Goal: Task Accomplishment & Management: Manage account settings

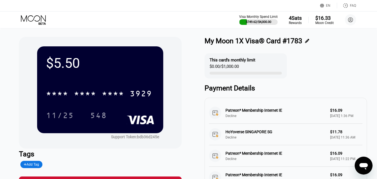
click at [33, 19] on icon at bounding box center [34, 20] width 26 height 10
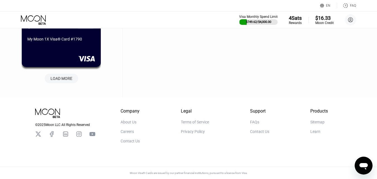
scroll to position [276, 0]
click at [65, 76] on div "LOAD MORE" at bounding box center [62, 78] width 22 height 5
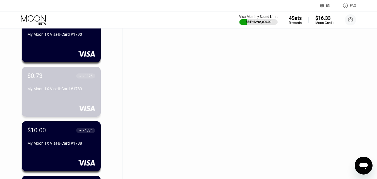
click at [67, 85] on div "$0.73 ● ● ● ● 1126 My Moon 1X Visa® Card #1789" at bounding box center [61, 82] width 68 height 21
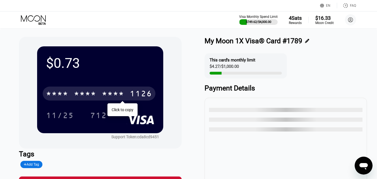
click at [89, 95] on div "* * * *" at bounding box center [85, 94] width 22 height 9
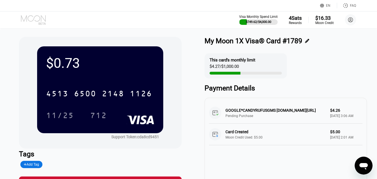
click at [39, 21] on icon at bounding box center [33, 18] width 25 height 6
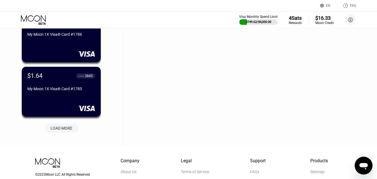
scroll to position [503, 0]
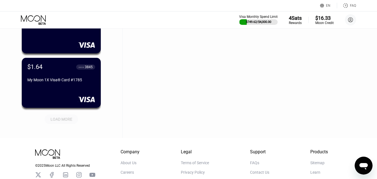
click at [60, 122] on div "LOAD MORE" at bounding box center [62, 119] width 22 height 5
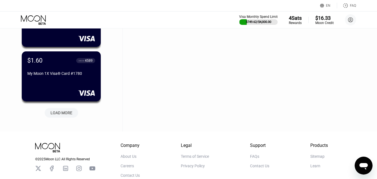
scroll to position [782, 0]
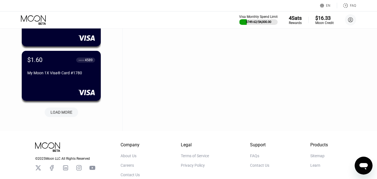
click at [67, 114] on div "LOAD MORE" at bounding box center [62, 112] width 22 height 5
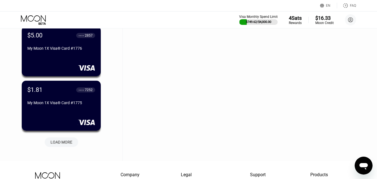
scroll to position [1034, 0]
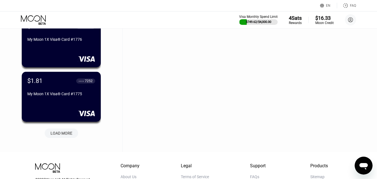
click at [61, 134] on div "LOAD MORE" at bounding box center [62, 133] width 22 height 5
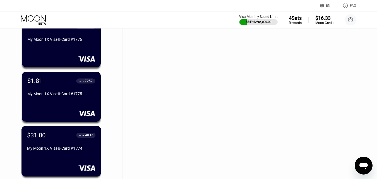
click at [60, 133] on div "$31.00 ● ● ● ● 4037" at bounding box center [61, 135] width 68 height 7
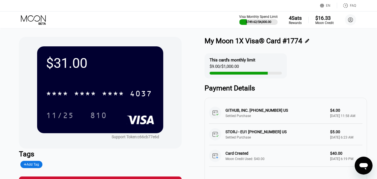
click at [41, 21] on icon at bounding box center [33, 18] width 25 height 6
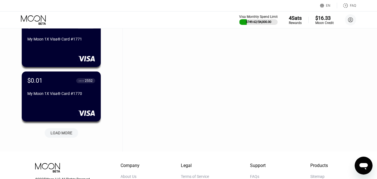
scroll to position [1341, 0]
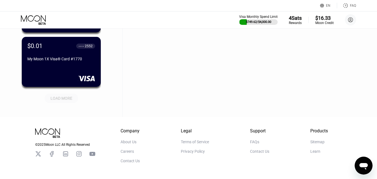
click at [67, 100] on div "LOAD MORE" at bounding box center [62, 98] width 22 height 5
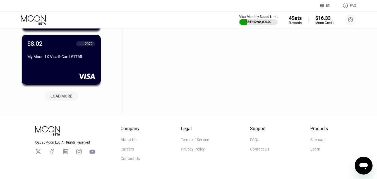
scroll to position [1621, 0]
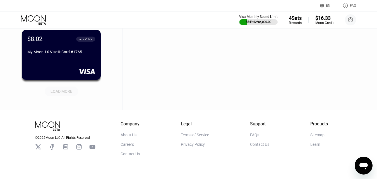
click at [69, 91] on div "LOAD MORE" at bounding box center [62, 91] width 22 height 5
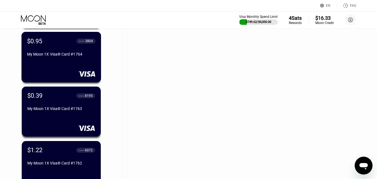
scroll to position [1677, 0]
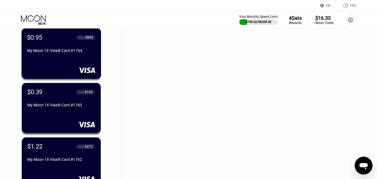
click at [71, 64] on div "$0.95 ● ● ● ● 3804 My Moon 1X Visa® Card #1764" at bounding box center [62, 53] width 80 height 51
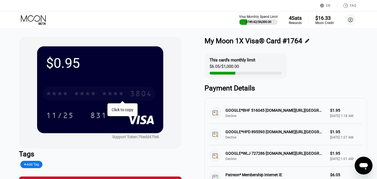
click at [96, 95] on div "* * * *" at bounding box center [85, 94] width 22 height 9
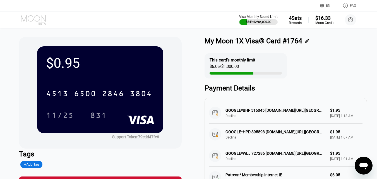
click at [33, 18] on icon at bounding box center [34, 20] width 26 height 10
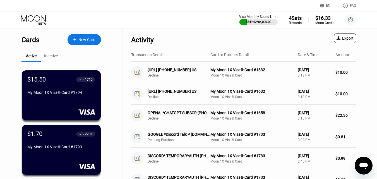
drag, startPoint x: 377, startPoint y: 10, endPoint x: 381, endPoint y: 59, distance: 49.4
click at [377, 65] on html "EN Language Select an item Save FAQ Visa Monthly Spend Limit $749.62 / $4,000.0…" at bounding box center [188, 89] width 377 height 179
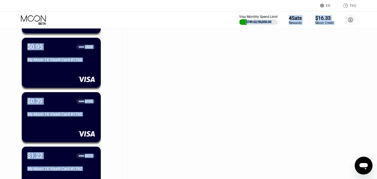
scroll to position [1660, 0]
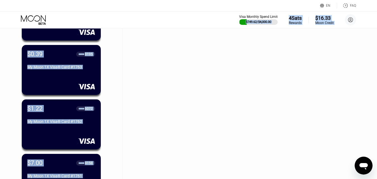
scroll to position [1716, 0]
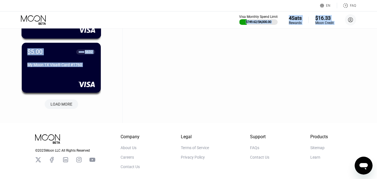
scroll to position [1884, 0]
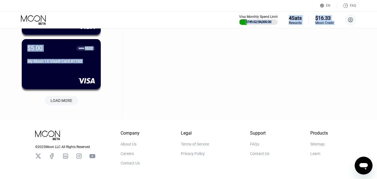
click at [64, 101] on div "LOAD MORE" at bounding box center [62, 100] width 22 height 5
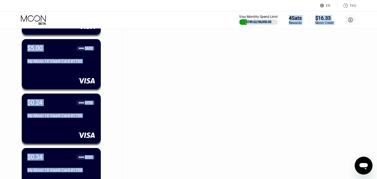
click at [136, 22] on div "Visa Monthly Spend Limit $749.62 / $4,000.00 4 Sats Rewards $16.33 Moon Credit …" at bounding box center [188, 19] width 377 height 17
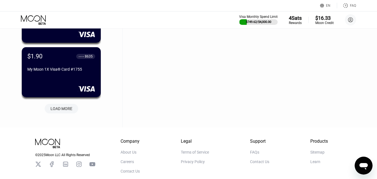
scroll to position [2163, 0]
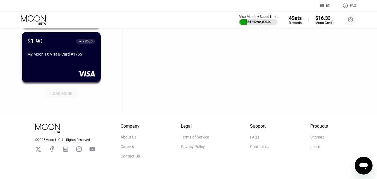
click at [63, 96] on div "LOAD MORE" at bounding box center [62, 93] width 22 height 5
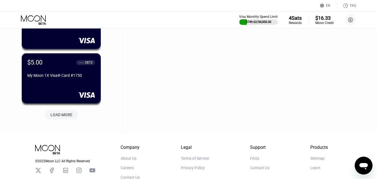
scroll to position [2415, 0]
click at [62, 109] on div "LOAD MORE" at bounding box center [62, 114] width 42 height 12
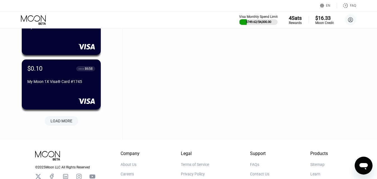
scroll to position [2694, 0]
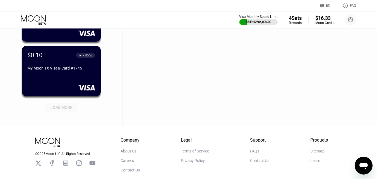
click at [67, 106] on div "LOAD MORE" at bounding box center [62, 107] width 22 height 5
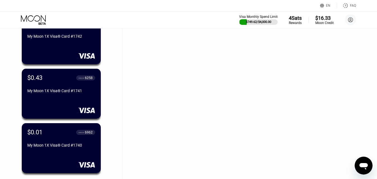
scroll to position [2890, 0]
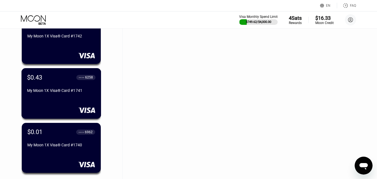
click at [81, 92] on div "My Moon 1X Visa® Card #1741" at bounding box center [61, 90] width 68 height 4
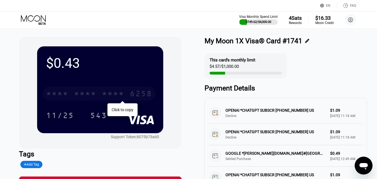
click at [75, 92] on div "* * * *" at bounding box center [85, 94] width 22 height 9
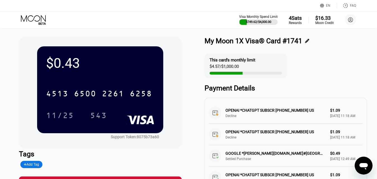
click at [35, 25] on div "Visa Monthly Spend Limit $749.62 / $4,000.00 4 Sats Rewards $16.33 Moon Credit …" at bounding box center [188, 19] width 377 height 17
click at [39, 22] on icon at bounding box center [34, 20] width 26 height 10
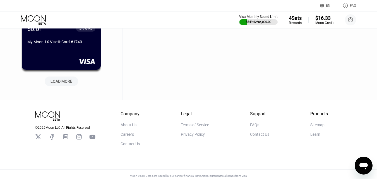
scroll to position [3000, 0]
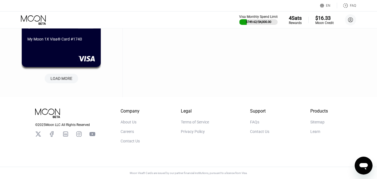
click at [67, 76] on div "LOAD MORE" at bounding box center [62, 78] width 22 height 5
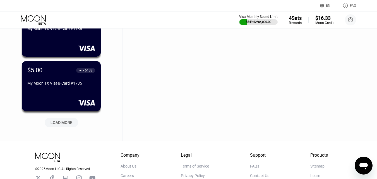
scroll to position [3252, 0]
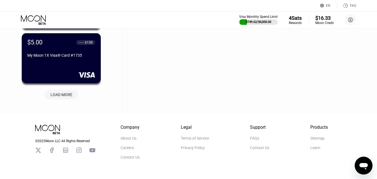
click at [63, 94] on div "LOAD MORE" at bounding box center [62, 94] width 22 height 5
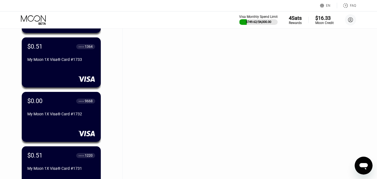
scroll to position [3364, 0]
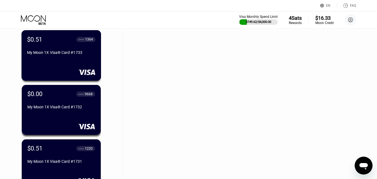
click at [71, 70] on div "$0.51 ● ● ● ● 1364 My Moon 1X Visa® Card #1733" at bounding box center [62, 55] width 80 height 51
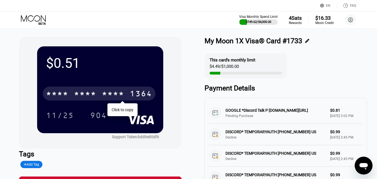
click at [106, 92] on div "* * * *" at bounding box center [113, 94] width 22 height 9
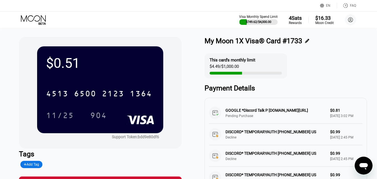
click at [38, 20] on icon at bounding box center [34, 20] width 26 height 10
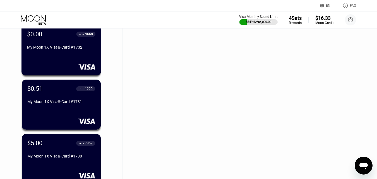
scroll to position [3433, 0]
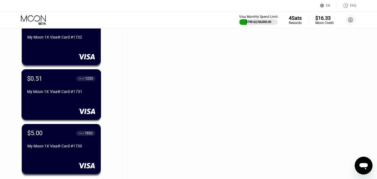
click at [75, 91] on div "$0.51 ● ● ● ● 1220 My Moon 1X Visa® Card #1731" at bounding box center [61, 85] width 68 height 21
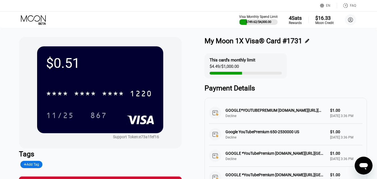
click at [34, 26] on div "Visa Monthly Spend Limit $749.62 / $4,000.00 4 Sats Rewards $16.33 Moon Credit …" at bounding box center [188, 19] width 377 height 17
click at [37, 17] on icon at bounding box center [34, 20] width 26 height 10
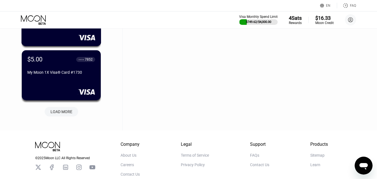
scroll to position [3517, 0]
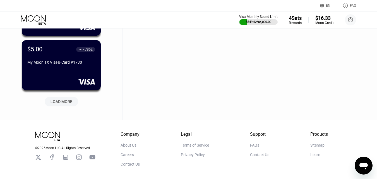
click at [68, 103] on div "LOAD MORE" at bounding box center [62, 101] width 22 height 5
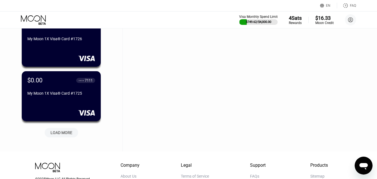
scroll to position [3769, 0]
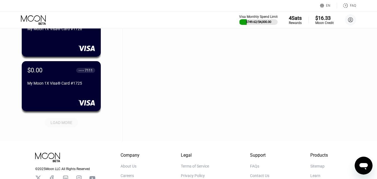
click at [69, 122] on div "LOAD MORE" at bounding box center [62, 122] width 22 height 5
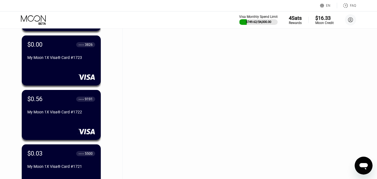
scroll to position [3936, 0]
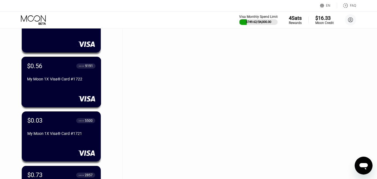
click at [67, 94] on div "$0.56 ● ● ● ● 9191 My Moon 1X Visa® Card #1722" at bounding box center [62, 82] width 80 height 51
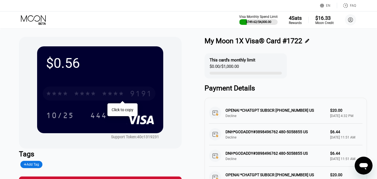
click at [99, 95] on div "* * * * * * * * * * * * 9191" at bounding box center [99, 94] width 113 height 14
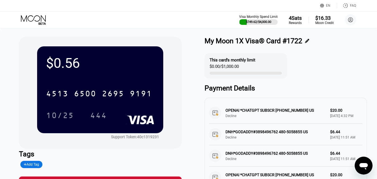
click at [42, 20] on icon at bounding box center [34, 20] width 26 height 10
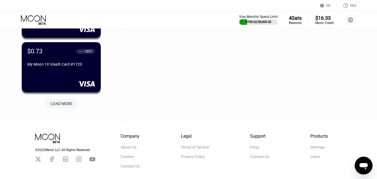
scroll to position [4062, 0]
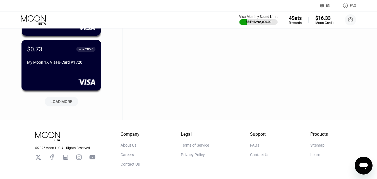
click at [63, 73] on div "$0.73 ● ● ● ● 2857 My Moon 1X Visa® Card #1720" at bounding box center [62, 65] width 80 height 51
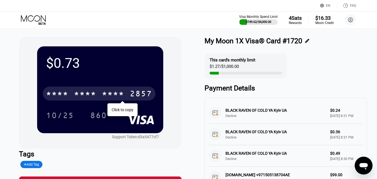
click at [89, 94] on div "* * * *" at bounding box center [85, 94] width 22 height 9
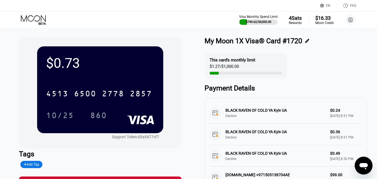
click at [35, 13] on div "Visa Monthly Spend Limit $749.62 / $4,000.00 4 Sats Rewards $16.33 Moon Credit …" at bounding box center [188, 19] width 377 height 17
drag, startPoint x: 38, startPoint y: 21, endPoint x: 99, endPoint y: 24, distance: 61.6
click at [38, 21] on icon at bounding box center [33, 18] width 25 height 6
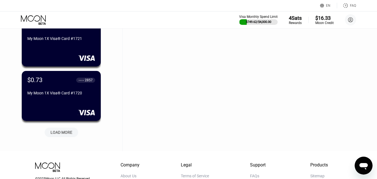
scroll to position [4062, 0]
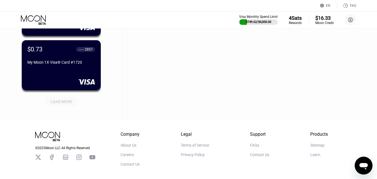
click at [60, 104] on div "LOAD MORE" at bounding box center [62, 101] width 22 height 5
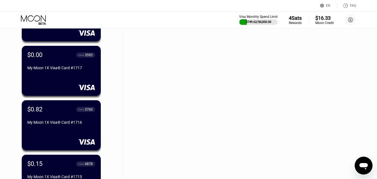
scroll to position [4230, 0]
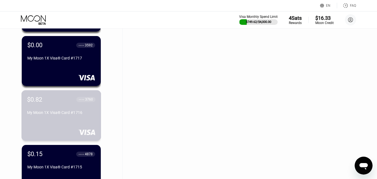
click at [68, 112] on div "$0.82 ● ● ● ● 3760 My Moon 1X Visa® Card #1716" at bounding box center [61, 106] width 68 height 21
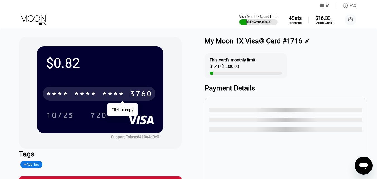
click at [119, 95] on div "* * * *" at bounding box center [113, 94] width 22 height 9
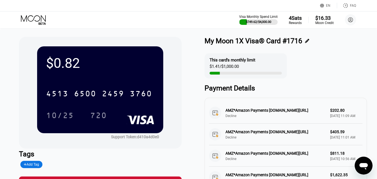
click at [40, 22] on icon at bounding box center [34, 20] width 26 height 10
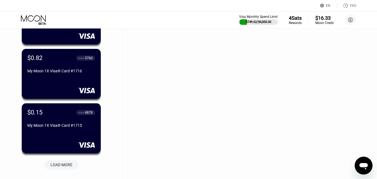
scroll to position [4307, 0]
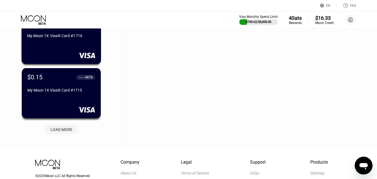
click at [66, 38] on div "My Moon 1X Visa® Card #1716" at bounding box center [61, 36] width 68 height 4
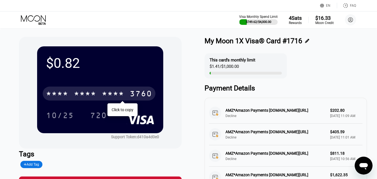
click at [110, 93] on div "* * * *" at bounding box center [113, 94] width 22 height 9
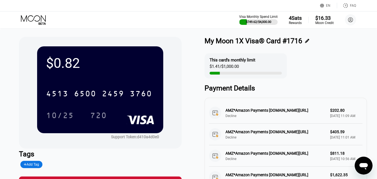
click at [39, 24] on icon at bounding box center [34, 20] width 26 height 10
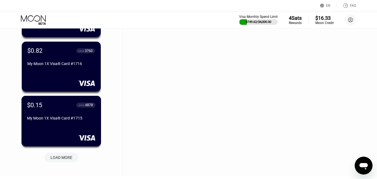
scroll to position [4335, 0]
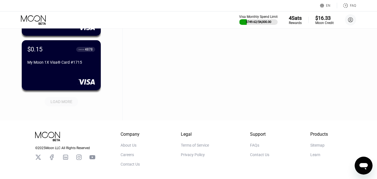
click at [60, 104] on div "LOAD MORE" at bounding box center [62, 101] width 22 height 5
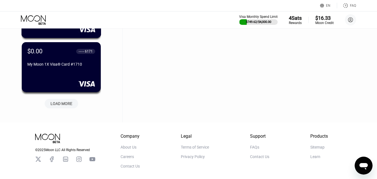
scroll to position [4635, 0]
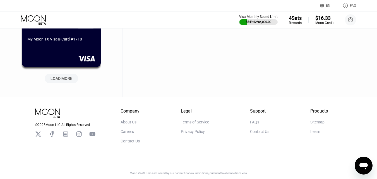
click at [66, 77] on div "LOAD MORE" at bounding box center [62, 78] width 22 height 5
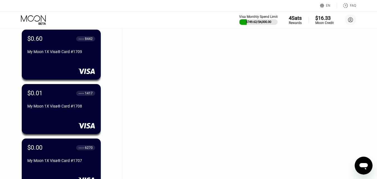
scroll to position [4691, 0]
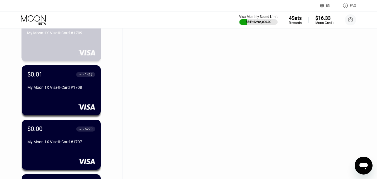
click at [73, 46] on div "$0.60 ● ● ● ● 8442 My Moon 1X Visa® Card #1709" at bounding box center [62, 36] width 80 height 51
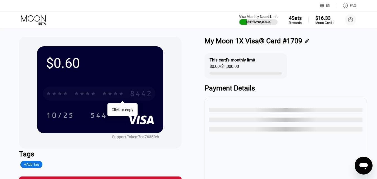
click at [100, 96] on div "* * * * * * * * * * * * 8442" at bounding box center [99, 94] width 113 height 14
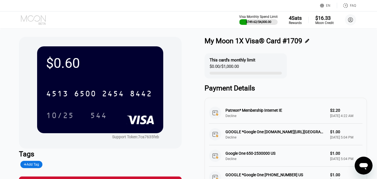
click at [35, 21] on icon at bounding box center [34, 20] width 26 height 10
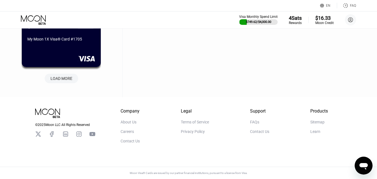
scroll to position [4907, 0]
click at [65, 76] on div "LOAD MORE" at bounding box center [62, 78] width 22 height 5
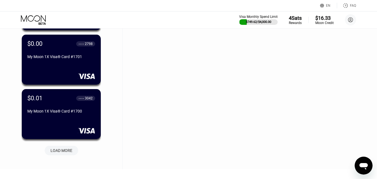
scroll to position [5159, 0]
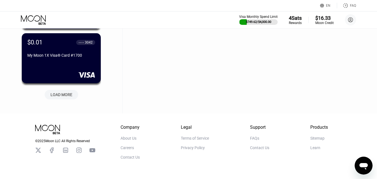
click at [60, 97] on div "LOAD MORE" at bounding box center [62, 94] width 22 height 5
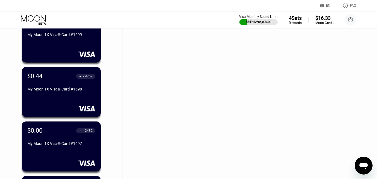
scroll to position [5243, 0]
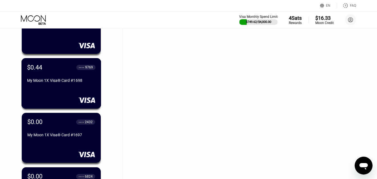
click at [71, 85] on div "My Moon 1X Visa® Card #1698" at bounding box center [61, 81] width 68 height 7
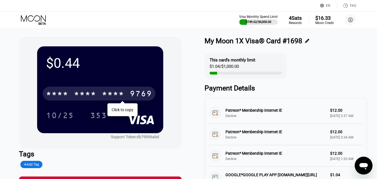
click at [87, 91] on div "* * * *" at bounding box center [85, 94] width 22 height 9
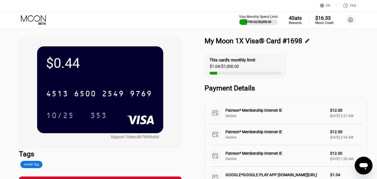
click at [35, 20] on icon at bounding box center [33, 18] width 25 height 6
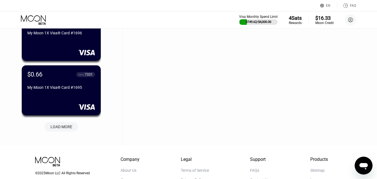
scroll to position [5406, 0]
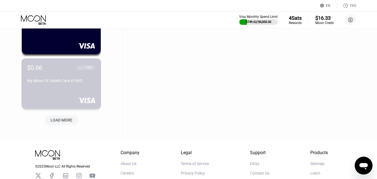
click at [52, 83] on div "My Moon 1X Visa® Card #1695" at bounding box center [61, 81] width 68 height 4
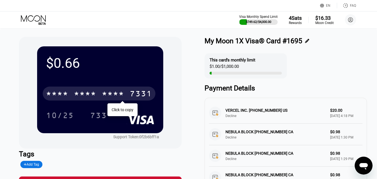
click at [114, 96] on div "* * * *" at bounding box center [113, 94] width 22 height 9
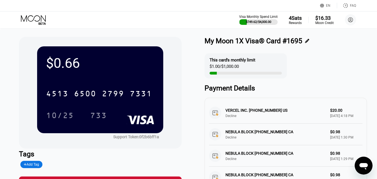
click at [35, 18] on icon at bounding box center [34, 20] width 26 height 10
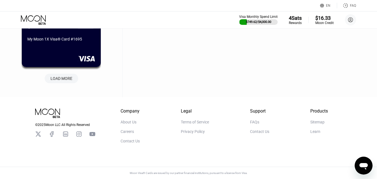
scroll to position [5452, 0]
click at [60, 77] on div "LOAD MORE" at bounding box center [62, 78] width 22 height 5
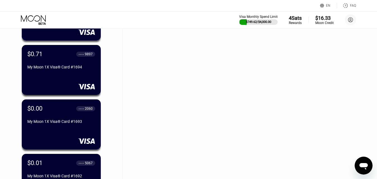
scroll to position [5508, 0]
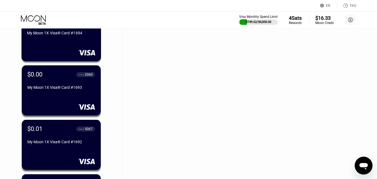
click at [73, 44] on div "$0.71 ● ● ● ● 9897 My Moon 1X Visa® Card #1694" at bounding box center [62, 36] width 80 height 51
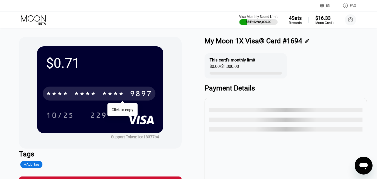
click at [105, 94] on div "* * * *" at bounding box center [113, 94] width 22 height 9
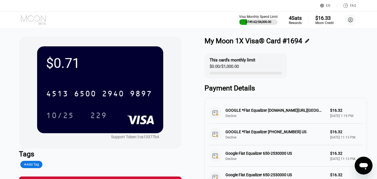
click at [36, 20] on icon at bounding box center [34, 20] width 26 height 10
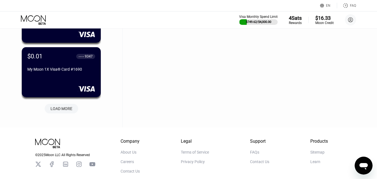
scroll to position [5692, 0]
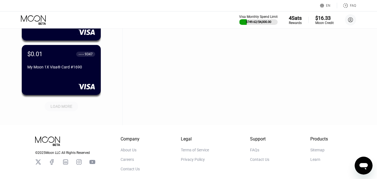
click at [64, 105] on div "LOAD MORE" at bounding box center [62, 106] width 22 height 5
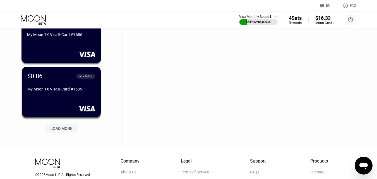
scroll to position [5971, 0]
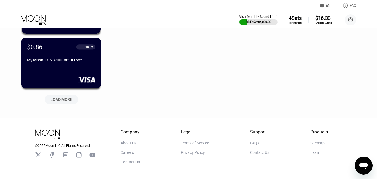
click at [75, 71] on div "$0.86 ● ● ● ● 4819 My Moon 1X Visa® Card #1685" at bounding box center [62, 63] width 80 height 51
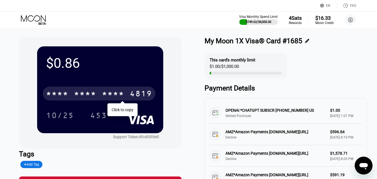
click at [107, 95] on div "* * * *" at bounding box center [113, 94] width 22 height 9
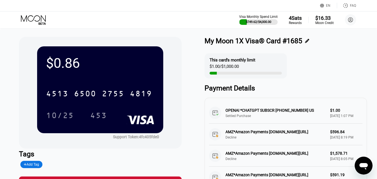
click at [35, 20] on icon at bounding box center [34, 20] width 26 height 10
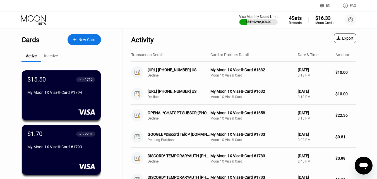
scroll to position [5941, 0]
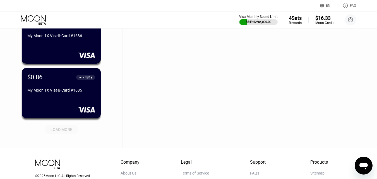
click at [70, 130] on div "LOAD MORE" at bounding box center [62, 129] width 22 height 5
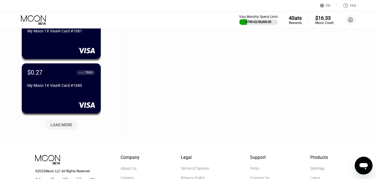
scroll to position [6221, 0]
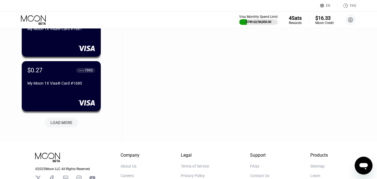
click at [59, 122] on div "LOAD MORE" at bounding box center [62, 122] width 22 height 5
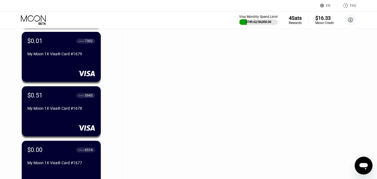
scroll to position [6360, 0]
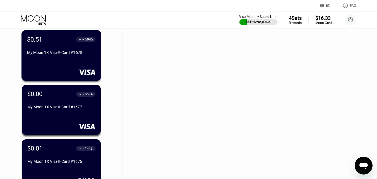
click at [80, 61] on div "$0.51 ● ● ● ● 5945 My Moon 1X Visa® Card #1678" at bounding box center [62, 55] width 80 height 51
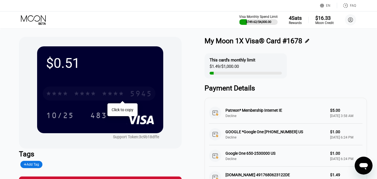
click at [96, 93] on div "* * * *" at bounding box center [85, 94] width 22 height 9
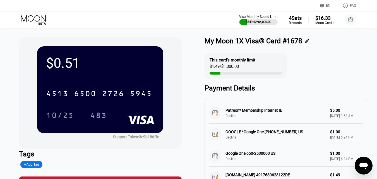
click at [35, 17] on icon at bounding box center [33, 18] width 25 height 6
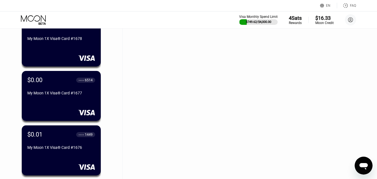
scroll to position [6486, 0]
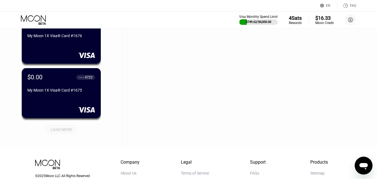
click at [58, 127] on div "LOAD MORE" at bounding box center [62, 129] width 22 height 5
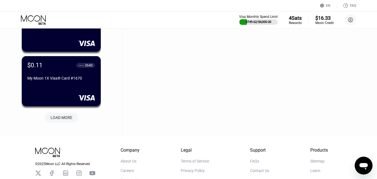
scroll to position [6793, 0]
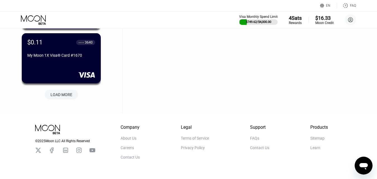
click at [68, 93] on div "LOAD MORE" at bounding box center [62, 94] width 22 height 5
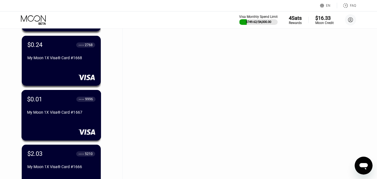
scroll to position [6849, 0]
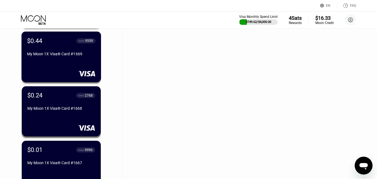
click at [50, 63] on div "$0.44 ● ● ● ● 9559 My Moon 1X Visa® Card #1669" at bounding box center [62, 57] width 80 height 51
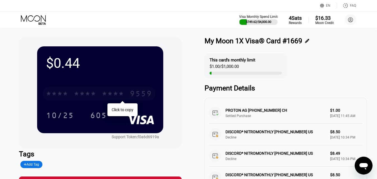
click at [127, 92] on div "* * * * * * * * * * * * 9559" at bounding box center [99, 94] width 113 height 14
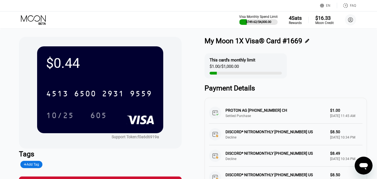
click at [36, 19] on icon at bounding box center [34, 20] width 26 height 10
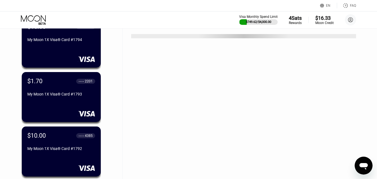
scroll to position [56, 0]
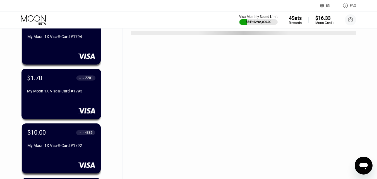
click at [67, 93] on div "My Moon 1X Visa® Card #1793" at bounding box center [61, 91] width 68 height 4
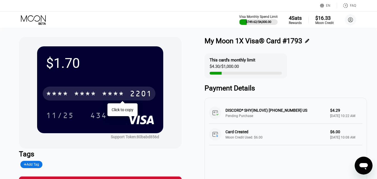
click at [109, 91] on div "* * * *" at bounding box center [113, 94] width 22 height 9
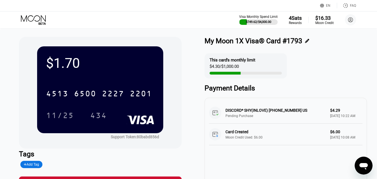
click at [42, 15] on icon at bounding box center [34, 20] width 26 height 10
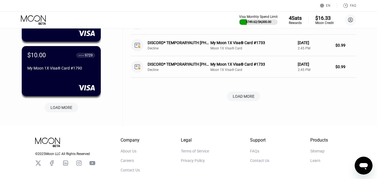
scroll to position [251, 0]
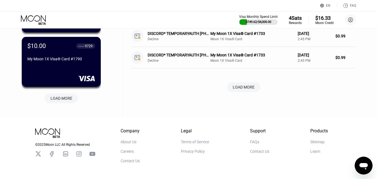
click at [67, 99] on div "LOAD MORE" at bounding box center [62, 98] width 22 height 5
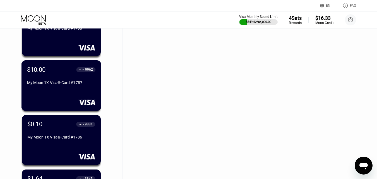
scroll to position [475, 0]
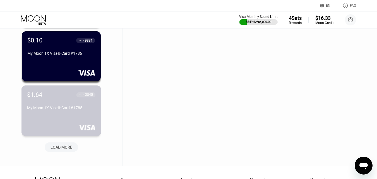
click at [68, 110] on div "My Moon 1X Visa® Card #1785" at bounding box center [61, 108] width 68 height 4
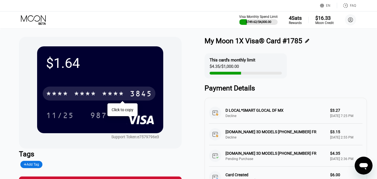
click at [120, 100] on div "* * * * * * * * * * * * 3845" at bounding box center [99, 94] width 113 height 14
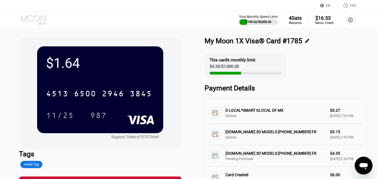
click at [32, 19] on icon at bounding box center [34, 20] width 26 height 10
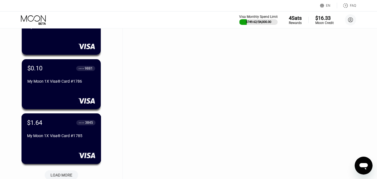
scroll to position [475, 0]
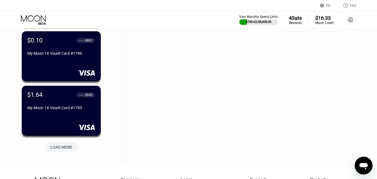
click at [59, 146] on div "LOAD MORE" at bounding box center [62, 147] width 22 height 5
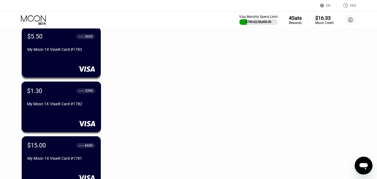
scroll to position [643, 0]
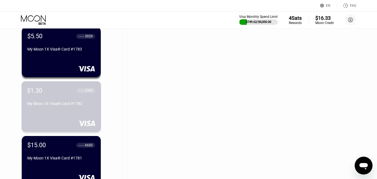
click at [65, 105] on div "My Moon 1X Visa® Card #1782" at bounding box center [61, 103] width 68 height 4
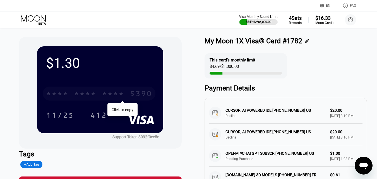
click at [96, 93] on div "* * * *" at bounding box center [85, 94] width 22 height 9
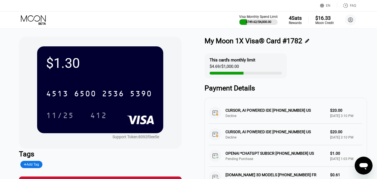
click at [44, 17] on icon at bounding box center [34, 20] width 26 height 10
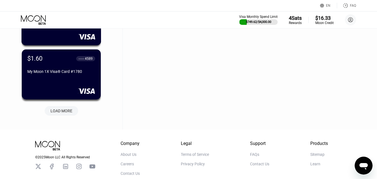
scroll to position [793, 0]
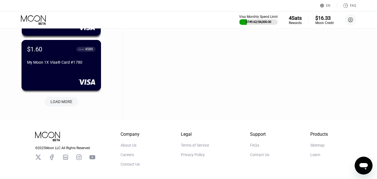
click at [57, 74] on div "$1.60 ● ● ● ● 4589 My Moon 1X Visa® Card #1780" at bounding box center [62, 65] width 80 height 51
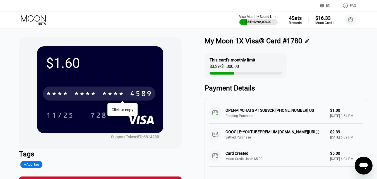
click at [88, 91] on div "* * * *" at bounding box center [85, 94] width 22 height 9
click at [30, 18] on icon at bounding box center [34, 20] width 26 height 10
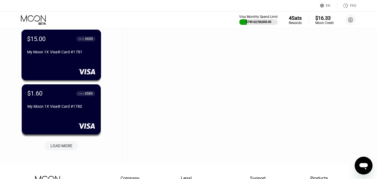
scroll to position [782, 0]
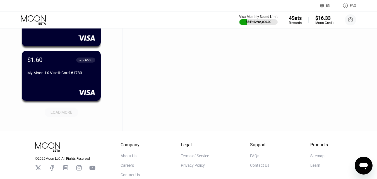
drag, startPoint x: 65, startPoint y: 114, endPoint x: 66, endPoint y: 111, distance: 3.1
click at [65, 114] on div "LOAD MORE" at bounding box center [62, 112] width 22 height 5
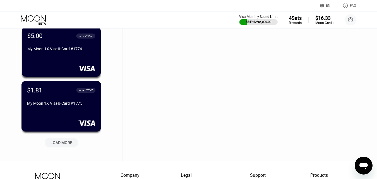
scroll to position [1034, 0]
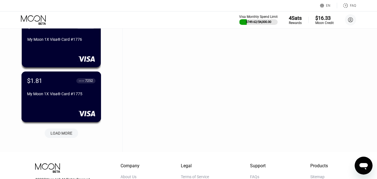
click at [69, 105] on div "$1.81 ● ● ● ● 7252 My Moon 1X Visa® Card #1775" at bounding box center [62, 97] width 80 height 51
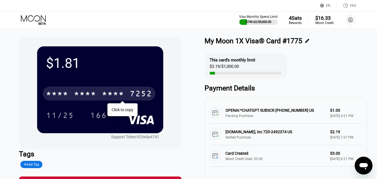
click at [101, 95] on div "* * * * * * * * * * * * 7252" at bounding box center [99, 94] width 113 height 14
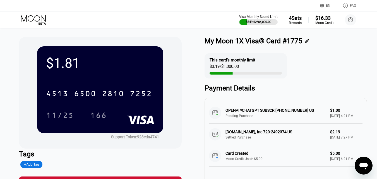
click at [37, 26] on div "Visa Monthly Spend Limit $749.62 / $4,000.00 4 Sats Rewards $16.33 Moon Credit …" at bounding box center [188, 19] width 377 height 17
click at [38, 22] on icon at bounding box center [34, 20] width 26 height 10
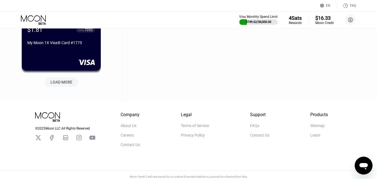
scroll to position [1093, 0]
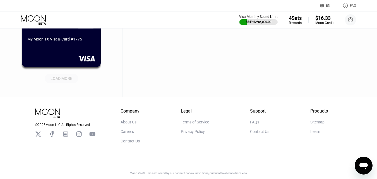
click at [61, 76] on div "LOAD MORE" at bounding box center [62, 78] width 22 height 5
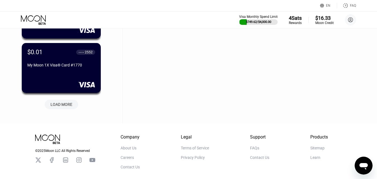
scroll to position [1345, 0]
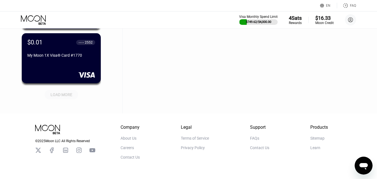
click at [64, 94] on div "LOAD MORE" at bounding box center [62, 94] width 22 height 5
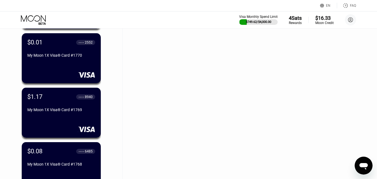
click at [61, 100] on div "$1.17 ● ● ● ● 8940" at bounding box center [61, 96] width 68 height 7
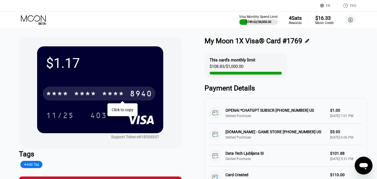
click at [60, 97] on div "* * * *" at bounding box center [57, 94] width 22 height 9
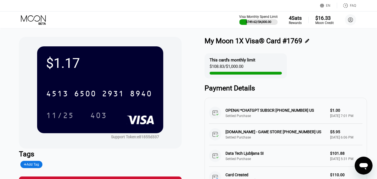
click at [34, 18] on icon at bounding box center [33, 18] width 25 height 6
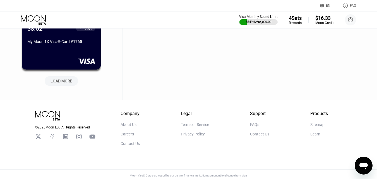
scroll to position [1638, 0]
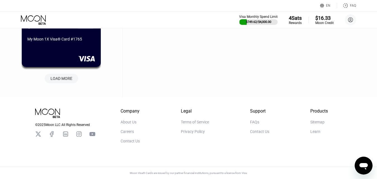
click at [68, 77] on div "LOAD MORE" at bounding box center [62, 78] width 22 height 5
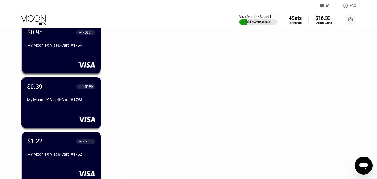
scroll to position [1694, 0]
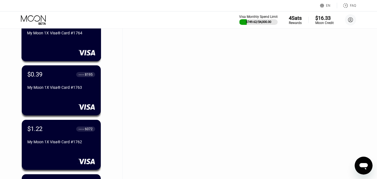
click at [70, 58] on div "$0.95 ● ● ● ● 3804 My Moon 1X Visa® Card #1764" at bounding box center [62, 36] width 80 height 51
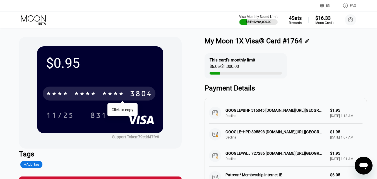
click at [101, 93] on div "* * * * * * * * * * * * 3804" at bounding box center [99, 94] width 113 height 14
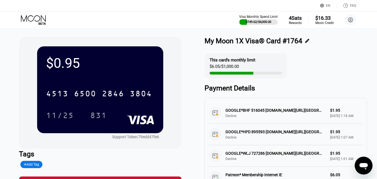
click at [30, 19] on icon at bounding box center [34, 20] width 26 height 10
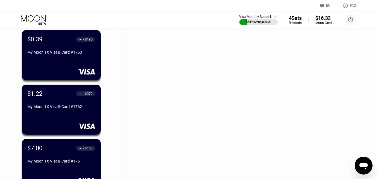
scroll to position [1743, 0]
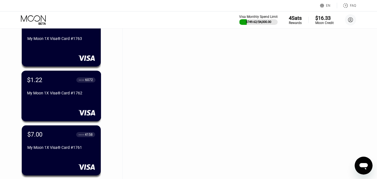
click at [70, 108] on div "$1.22 ● ● ● ● 6072 My Moon 1X Visa® Card #1762" at bounding box center [62, 96] width 80 height 51
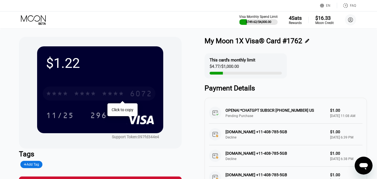
click at [90, 97] on div "* * * *" at bounding box center [85, 94] width 22 height 9
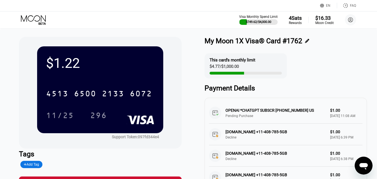
click at [37, 17] on icon at bounding box center [34, 20] width 26 height 10
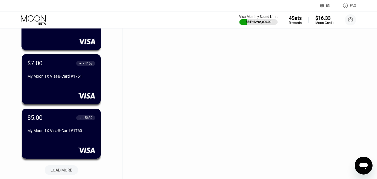
scroll to position [1827, 0]
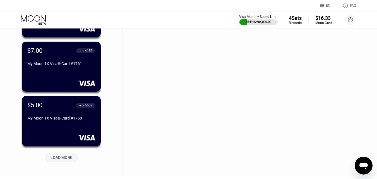
click at [62, 153] on div "LOAD MORE" at bounding box center [62, 157] width 42 height 12
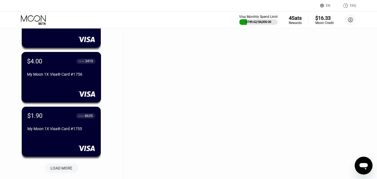
scroll to position [2106, 0]
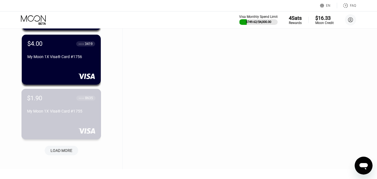
click at [69, 110] on div "$1.90 ● ● ● ● 8635 My Moon 1X Visa® Card #1755" at bounding box center [61, 104] width 68 height 21
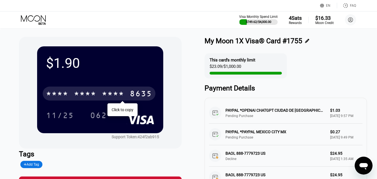
click at [103, 91] on div "* * * * * * * * * * * * 8635" at bounding box center [99, 94] width 113 height 14
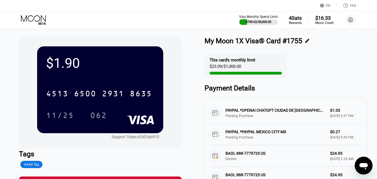
click at [39, 21] on icon at bounding box center [33, 18] width 25 height 6
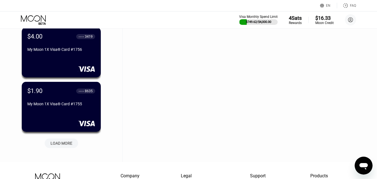
scroll to position [2116, 0]
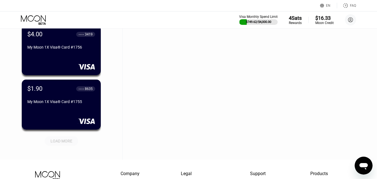
click at [67, 142] on div "LOAD MORE" at bounding box center [62, 141] width 22 height 5
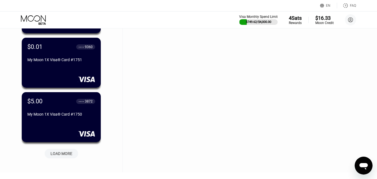
scroll to position [2395, 0]
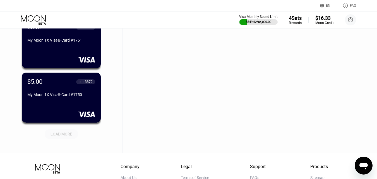
click at [71, 134] on div "LOAD MORE" at bounding box center [62, 134] width 22 height 5
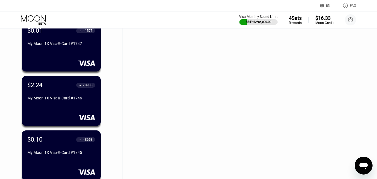
scroll to position [2619, 0]
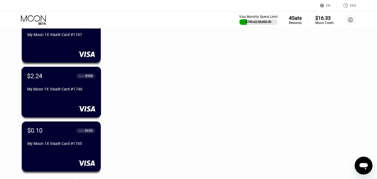
click at [67, 91] on div "My Moon 1X Visa® Card #1746" at bounding box center [61, 89] width 68 height 4
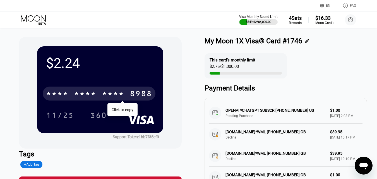
click at [101, 96] on div "* * * * * * * * * * * * 8988" at bounding box center [99, 94] width 113 height 14
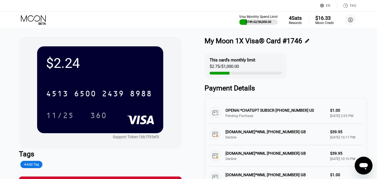
click at [33, 20] on icon at bounding box center [33, 18] width 25 height 6
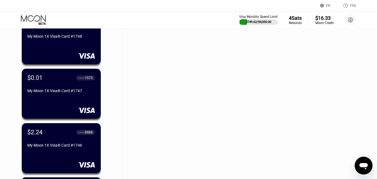
scroll to position [2560, 0]
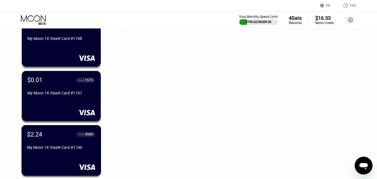
click at [51, 145] on div "$2.24 ● ● ● ● 8988 My Moon 1X Visa® Card #1746" at bounding box center [61, 141] width 68 height 21
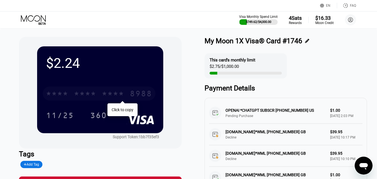
click at [87, 100] on div "* * * * * * * * * * * * 8988" at bounding box center [99, 94] width 113 height 14
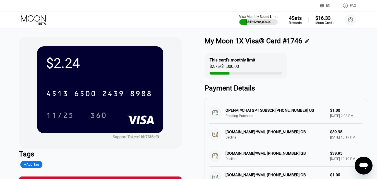
click at [42, 18] on icon at bounding box center [34, 20] width 26 height 10
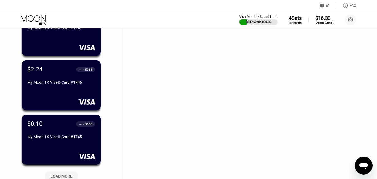
scroll to position [2681, 0]
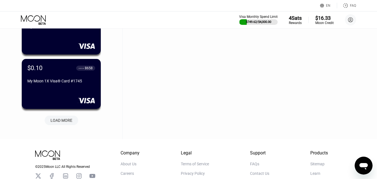
click at [67, 122] on div "LOAD MORE" at bounding box center [62, 120] width 22 height 5
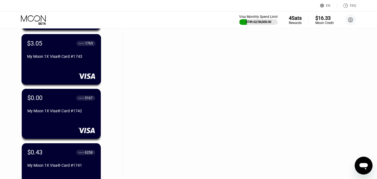
scroll to position [2821, 0]
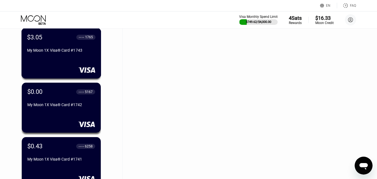
click at [69, 53] on div "My Moon 1X Visa® Card #1743" at bounding box center [61, 50] width 68 height 4
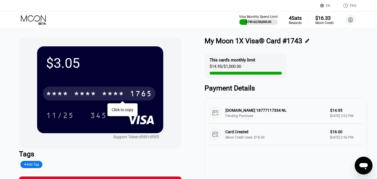
click at [102, 95] on div "* * * *" at bounding box center [113, 94] width 22 height 9
click at [39, 20] on icon at bounding box center [33, 18] width 25 height 6
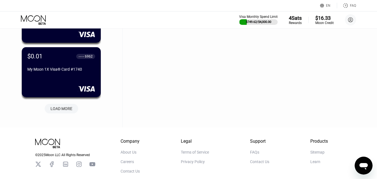
scroll to position [2987, 0]
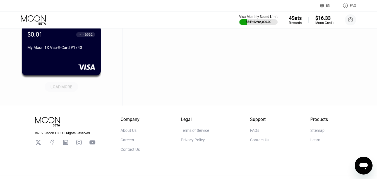
click at [64, 86] on div "LOAD MORE" at bounding box center [62, 86] width 22 height 5
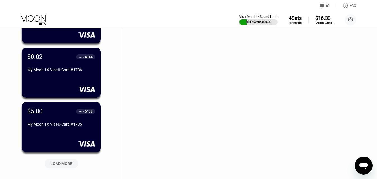
scroll to position [3239, 0]
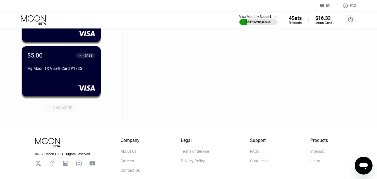
click at [56, 110] on div "LOAD MORE" at bounding box center [62, 107] width 22 height 5
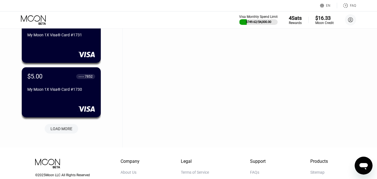
scroll to position [3518, 0]
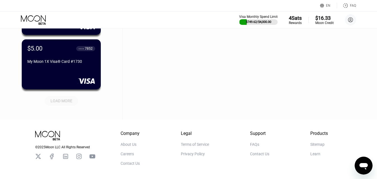
click at [65, 103] on div "LOAD MORE" at bounding box center [62, 100] width 22 height 5
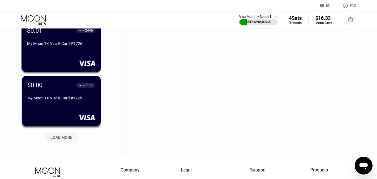
scroll to position [3770, 0]
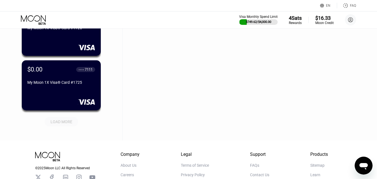
click at [57, 124] on div "LOAD MORE" at bounding box center [62, 121] width 22 height 5
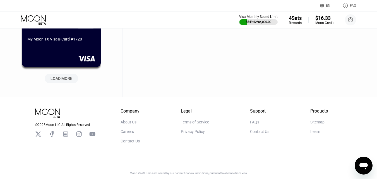
scroll to position [4090, 0]
click at [67, 77] on div "LOAD MORE" at bounding box center [62, 78] width 22 height 5
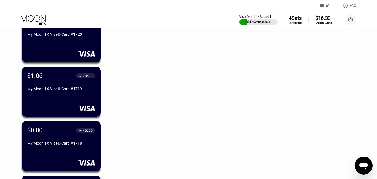
click at [65, 93] on div "My Moon 1X Visa® Card #1719" at bounding box center [61, 90] width 68 height 7
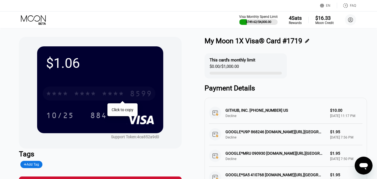
click at [94, 92] on div "* * * *" at bounding box center [85, 94] width 22 height 9
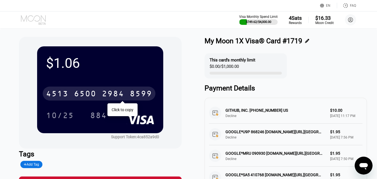
click at [38, 22] on icon at bounding box center [34, 20] width 26 height 10
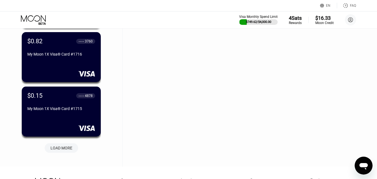
scroll to position [4335, 0]
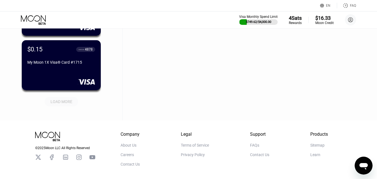
click at [65, 103] on div "LOAD MORE" at bounding box center [62, 101] width 22 height 5
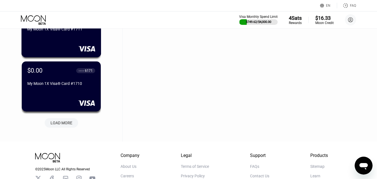
scroll to position [4586, 0]
click at [58, 121] on div "LOAD MORE" at bounding box center [62, 122] width 22 height 5
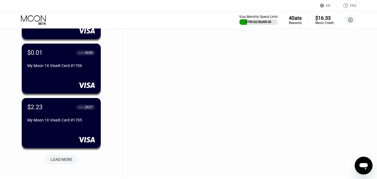
scroll to position [4838, 0]
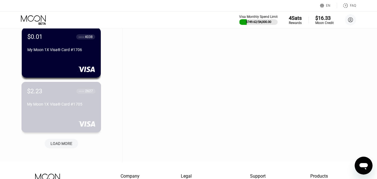
click at [68, 109] on div "My Moon 1X Visa® Card #1705" at bounding box center [61, 105] width 68 height 7
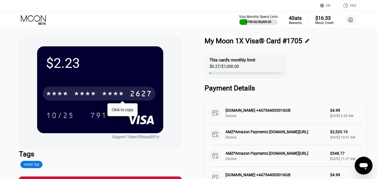
click at [117, 98] on div "* * * *" at bounding box center [113, 94] width 22 height 9
click at [31, 18] on icon at bounding box center [34, 20] width 26 height 10
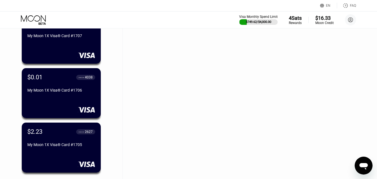
scroll to position [4862, 0]
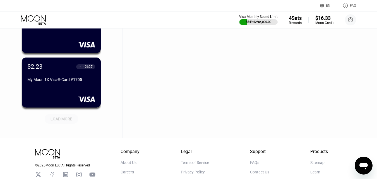
click at [58, 116] on div "LOAD MORE" at bounding box center [62, 119] width 34 height 10
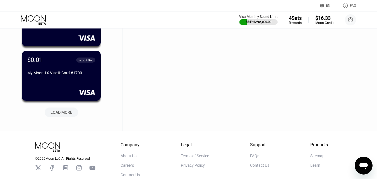
scroll to position [5142, 0]
click at [59, 113] on div "LOAD MORE" at bounding box center [62, 112] width 22 height 5
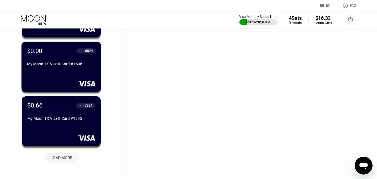
scroll to position [5393, 0]
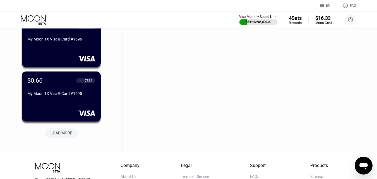
click at [53, 132] on div "LOAD MORE" at bounding box center [62, 132] width 22 height 5
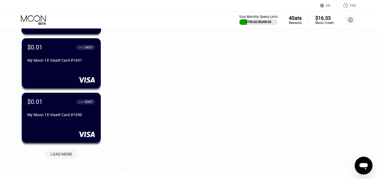
scroll to position [5672, 0]
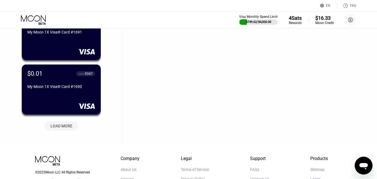
click at [67, 127] on div "LOAD MORE" at bounding box center [62, 126] width 22 height 5
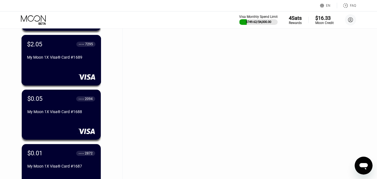
click at [60, 60] on div "My Moon 1X Visa® Card #1689" at bounding box center [61, 57] width 68 height 4
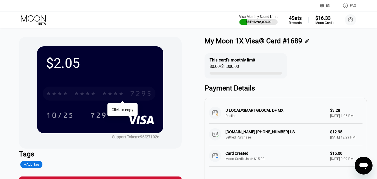
click at [98, 94] on div "* * * * * * * * * * * * 7295" at bounding box center [99, 94] width 113 height 14
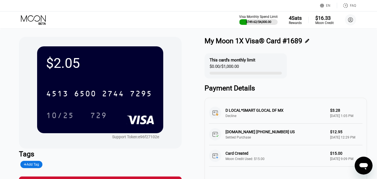
click at [38, 20] on icon at bounding box center [34, 20] width 26 height 10
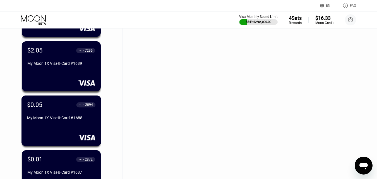
scroll to position [5748, 0]
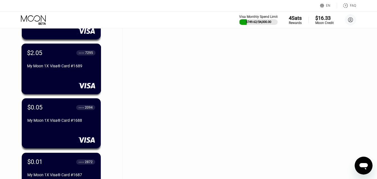
click at [66, 65] on div "$2.05 ● ● ● ● 7295 My Moon 1X Visa® Card #1689" at bounding box center [61, 59] width 68 height 21
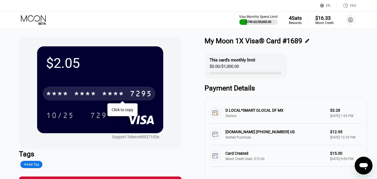
click at [72, 91] on div "* * * * * * * * * * * * 7295" at bounding box center [99, 94] width 113 height 14
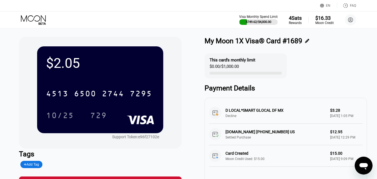
click at [37, 19] on icon at bounding box center [34, 20] width 26 height 10
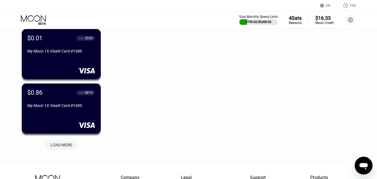
scroll to position [5981, 0]
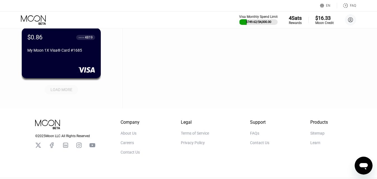
click at [70, 94] on div "LOAD MORE" at bounding box center [62, 90] width 34 height 10
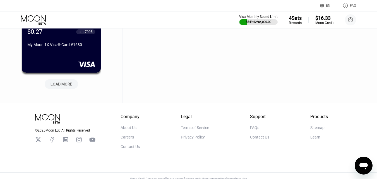
scroll to position [6261, 0]
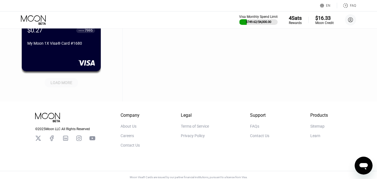
click at [57, 82] on div "LOAD MORE" at bounding box center [62, 82] width 22 height 5
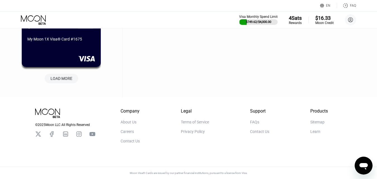
scroll to position [6542, 0]
click at [57, 76] on div "LOAD MORE" at bounding box center [62, 78] width 22 height 5
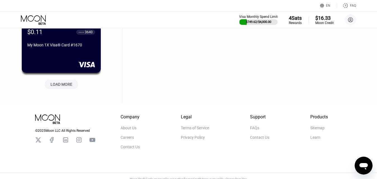
scroll to position [6814, 0]
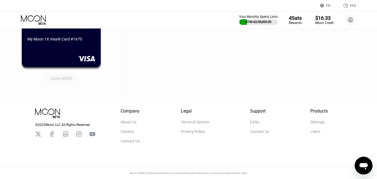
click at [62, 76] on div "LOAD MORE" at bounding box center [62, 78] width 22 height 5
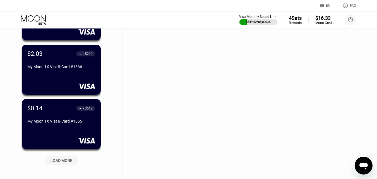
scroll to position [7010, 0]
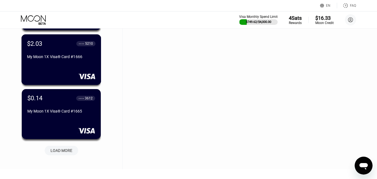
click at [67, 55] on div "$2.03 ● ● ● ● 5210 My Moon 1X Visa® Card #1666" at bounding box center [61, 50] width 68 height 21
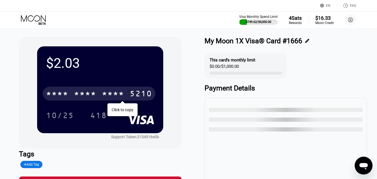
click at [83, 96] on div "* * * *" at bounding box center [85, 94] width 22 height 9
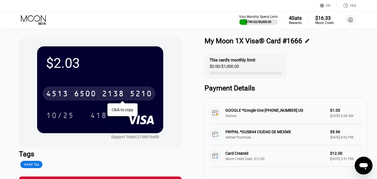
click at [39, 23] on icon at bounding box center [42, 23] width 7 height 2
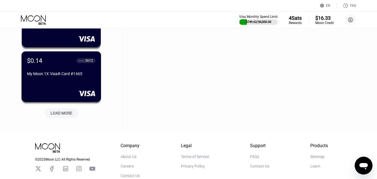
scroll to position [7059, 0]
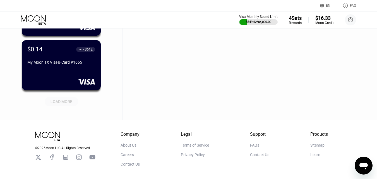
click at [54, 98] on div "LOAD MORE" at bounding box center [62, 101] width 42 height 12
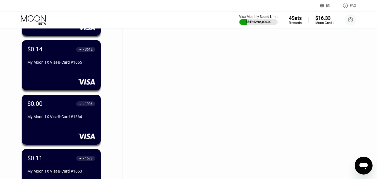
scroll to position [7310, 0]
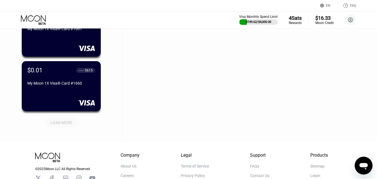
click at [65, 127] on div "LOAD MORE" at bounding box center [62, 123] width 34 height 10
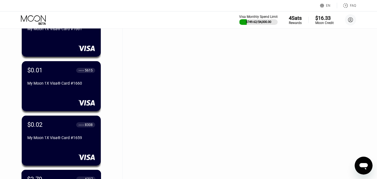
scroll to position [7450, 0]
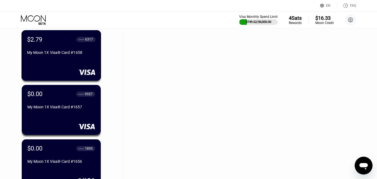
click at [62, 65] on div "$2.79 ● ● ● ● 6317 My Moon 1X Visa® Card #1658" at bounding box center [62, 55] width 80 height 51
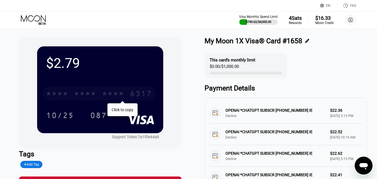
click at [79, 93] on div "* * * *" at bounding box center [85, 94] width 22 height 9
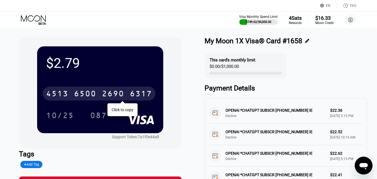
click at [34, 17] on icon at bounding box center [34, 20] width 26 height 10
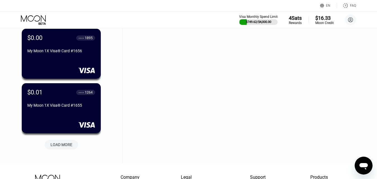
scroll to position [7595, 0]
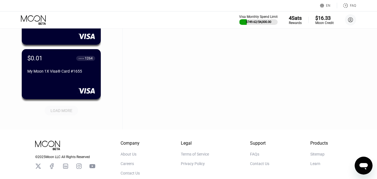
click at [60, 112] on div "LOAD MORE" at bounding box center [62, 110] width 22 height 5
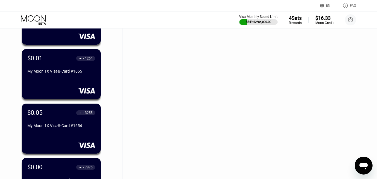
scroll to position [7763, 0]
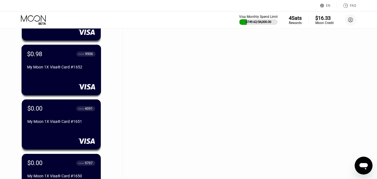
click at [73, 60] on div "$0.98 ● ● ● ● 9906 My Moon 1X Visa® Card #1652" at bounding box center [61, 60] width 68 height 21
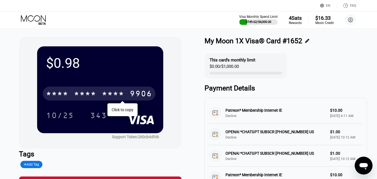
click at [86, 96] on div "* * * *" at bounding box center [85, 94] width 22 height 9
click at [35, 25] on div "Visa Monthly Spend Limit $749.62 / $4,000.00 4 Sats Rewards $16.33 Moon Credit …" at bounding box center [188, 19] width 377 height 17
click at [31, 22] on icon at bounding box center [34, 20] width 26 height 10
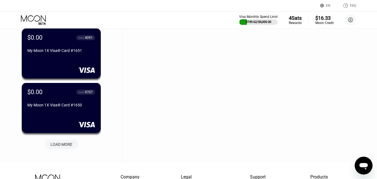
scroll to position [7878, 0]
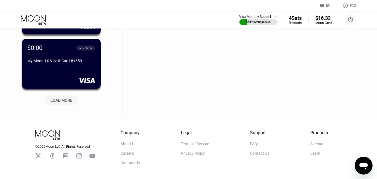
click at [61, 100] on div "LOAD MORE" at bounding box center [62, 100] width 22 height 5
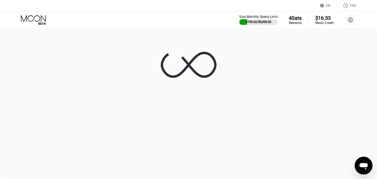
click at [43, 21] on icon at bounding box center [34, 20] width 26 height 10
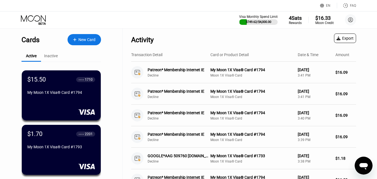
scroll to position [8121, 0]
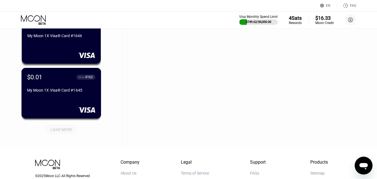
click at [68, 132] on div "LOAD MORE" at bounding box center [62, 129] width 22 height 5
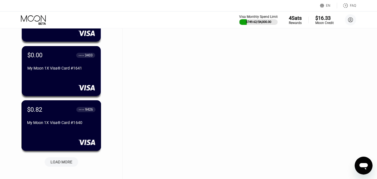
scroll to position [8400, 0]
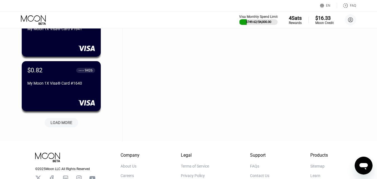
click at [67, 120] on div "LOAD MORE" at bounding box center [62, 123] width 34 height 10
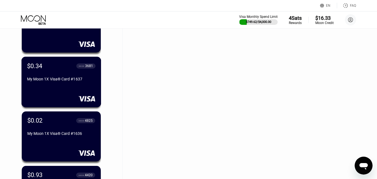
scroll to position [8624, 0]
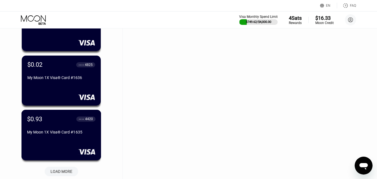
click at [73, 134] on div "My Moon 1X Visa® Card #1635" at bounding box center [61, 132] width 68 height 4
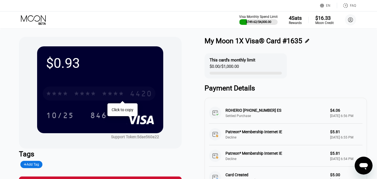
click at [90, 95] on div "* * * *" at bounding box center [85, 94] width 22 height 9
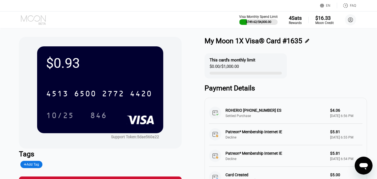
click at [41, 20] on icon at bounding box center [33, 18] width 25 height 6
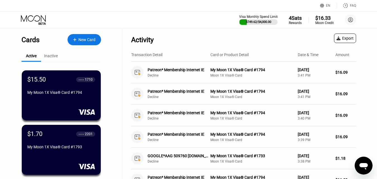
scroll to position [8638, 0]
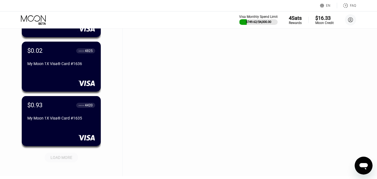
click at [62, 160] on div "LOAD MORE" at bounding box center [62, 157] width 22 height 5
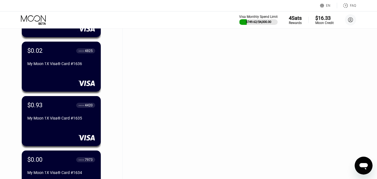
scroll to position [8833, 0]
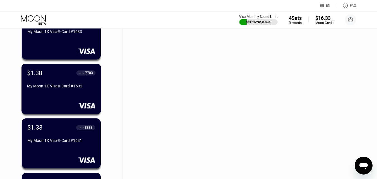
click at [61, 88] on div "My Moon 1X Visa® Card #1632" at bounding box center [61, 86] width 68 height 4
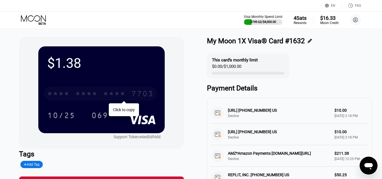
click at [103, 93] on div "* * * * * * * * * * * * 7703" at bounding box center [100, 94] width 113 height 14
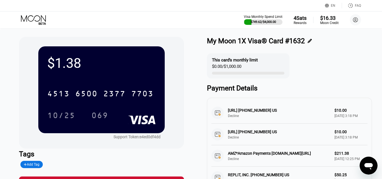
click at [36, 20] on icon at bounding box center [34, 20] width 26 height 10
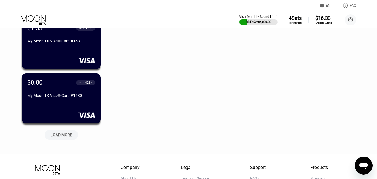
scroll to position [8871, 0]
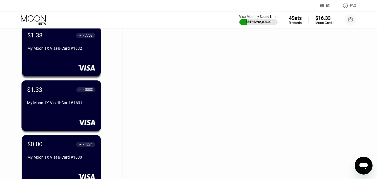
click at [63, 101] on div "$1.33 ● ● ● ● 8883 My Moon 1X Visa® Card #1631" at bounding box center [61, 96] width 68 height 21
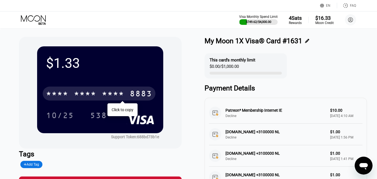
click at [84, 94] on div "* * * *" at bounding box center [85, 94] width 22 height 9
click at [33, 21] on icon at bounding box center [34, 20] width 26 height 10
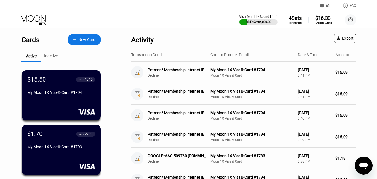
scroll to position [5094, 0]
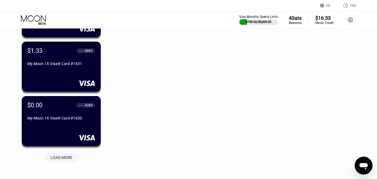
scroll to position [8966, 0]
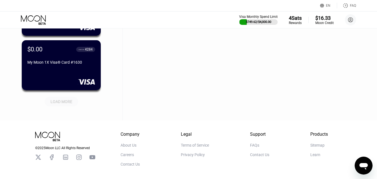
click at [61, 100] on div "LOAD MORE" at bounding box center [62, 101] width 22 height 5
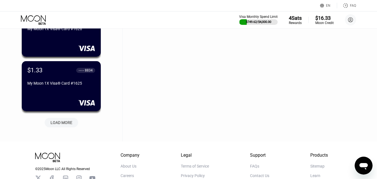
scroll to position [9217, 0]
click at [74, 86] on div "My Moon 1X Visa® Card #1625" at bounding box center [61, 83] width 68 height 4
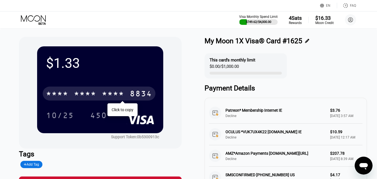
click at [76, 96] on div "* * * *" at bounding box center [85, 94] width 22 height 9
click at [38, 18] on icon at bounding box center [34, 20] width 26 height 10
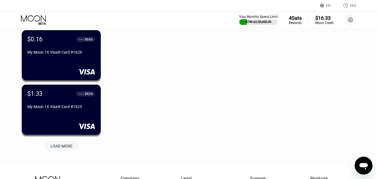
scroll to position [9222, 0]
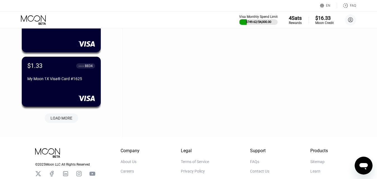
click at [62, 120] on div "LOAD MORE" at bounding box center [62, 118] width 22 height 5
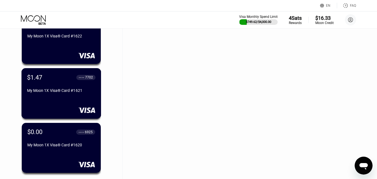
scroll to position [9445, 0]
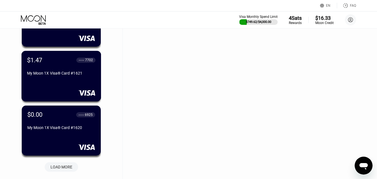
click at [77, 78] on div "My Moon 1X Visa® Card #1621" at bounding box center [61, 74] width 68 height 7
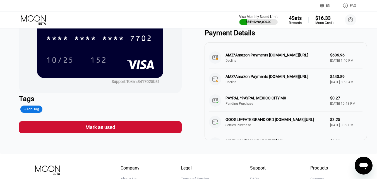
scroll to position [56, 0]
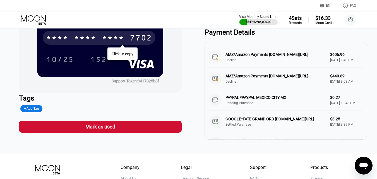
click at [91, 36] on div "* * * *" at bounding box center [85, 38] width 22 height 9
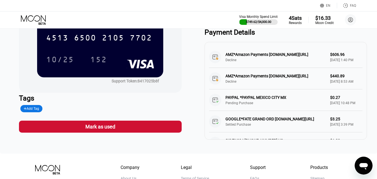
click at [41, 22] on icon at bounding box center [34, 20] width 26 height 10
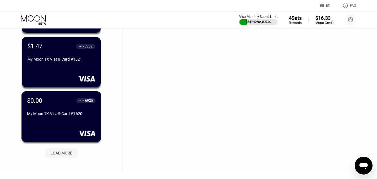
scroll to position [9426, 0]
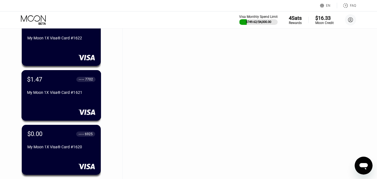
click at [49, 88] on div "$1.47 ● ● ● ● 7702 My Moon 1X Visa® Card #1621" at bounding box center [61, 86] width 68 height 21
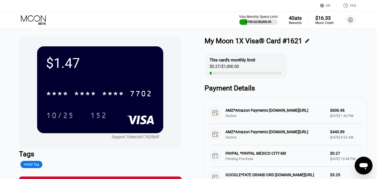
click at [36, 16] on icon at bounding box center [34, 20] width 26 height 10
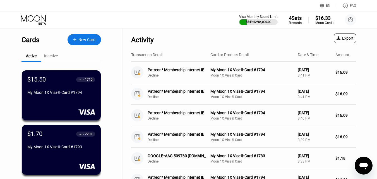
scroll to position [9539, 0]
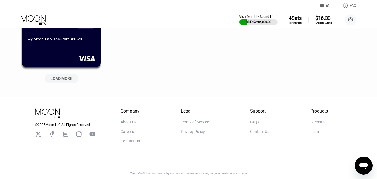
click at [62, 76] on div "LOAD MORE" at bounding box center [62, 78] width 22 height 5
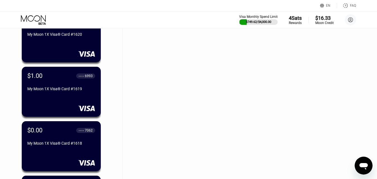
scroll to position [9790, 0]
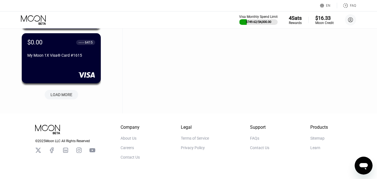
click at [68, 96] on div "LOAD MORE" at bounding box center [62, 94] width 22 height 5
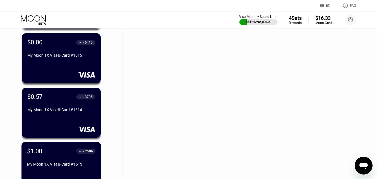
scroll to position [9874, 0]
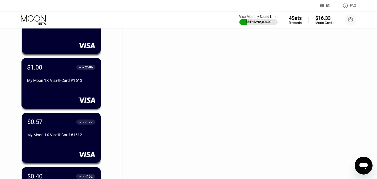
click at [63, 90] on div "$1.00 ● ● ● ● 2506 My Moon 1X Visa® Card #1613" at bounding box center [62, 83] width 80 height 51
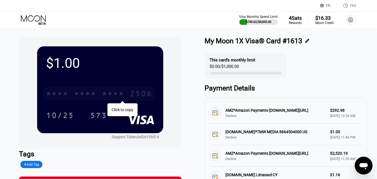
click at [92, 90] on div "* * * * * * * * * * * * 2506" at bounding box center [99, 94] width 113 height 14
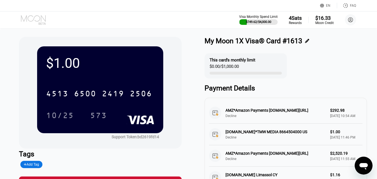
click at [42, 18] on icon at bounding box center [34, 20] width 26 height 10
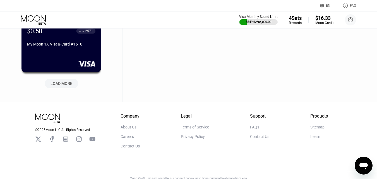
scroll to position [10075, 0]
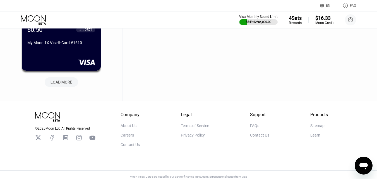
click at [66, 84] on div "LOAD MORE" at bounding box center [62, 82] width 22 height 5
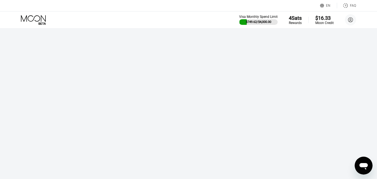
click at [69, 98] on div "Cards New Card Active Inactive $15.50 ● ● ● ● 1710 My Moon 1X Visa® Card #1794 …" at bounding box center [188, 89] width 377 height 179
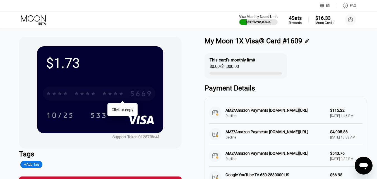
click at [88, 96] on div "* * * *" at bounding box center [85, 94] width 22 height 9
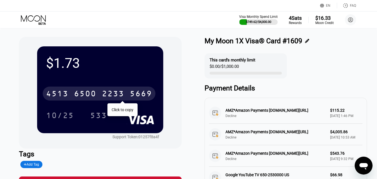
click at [35, 21] on icon at bounding box center [34, 20] width 26 height 10
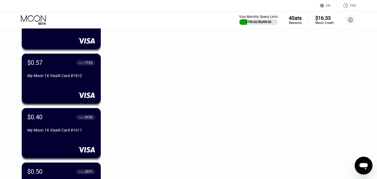
scroll to position [10250, 0]
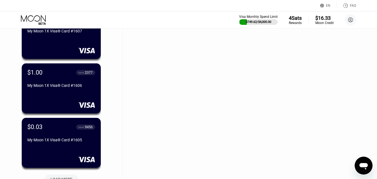
click at [59, 90] on div "$1.00 ● ● ● ● 2377 My Moon 1X Visa® Card #1606" at bounding box center [61, 79] width 68 height 21
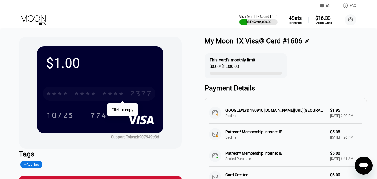
click at [95, 93] on div "* * * *" at bounding box center [85, 94] width 22 height 9
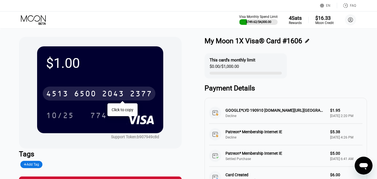
click at [38, 20] on icon at bounding box center [34, 20] width 26 height 10
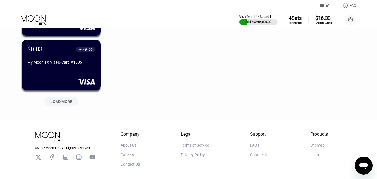
click at [66, 104] on div "LOAD MORE" at bounding box center [62, 101] width 22 height 5
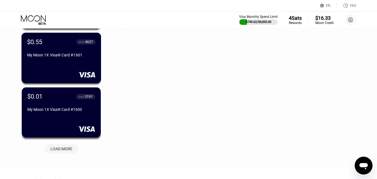
scroll to position [10580, 0]
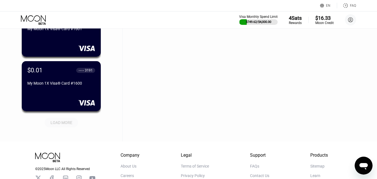
click at [71, 127] on div "LOAD MORE" at bounding box center [62, 123] width 34 height 10
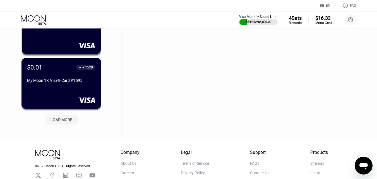
scroll to position [10887, 0]
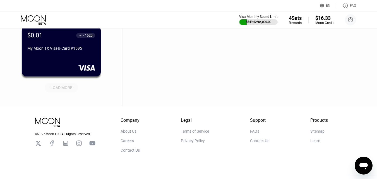
click at [66, 87] on div "LOAD MORE" at bounding box center [62, 87] width 22 height 5
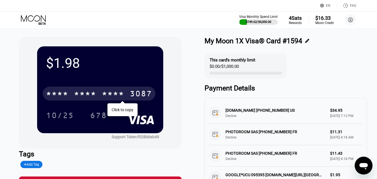
click at [92, 94] on div "* * * *" at bounding box center [85, 94] width 22 height 9
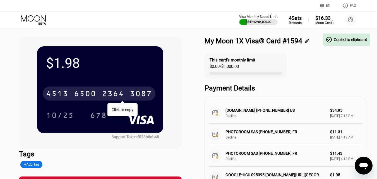
click at [35, 19] on icon at bounding box center [34, 20] width 26 height 10
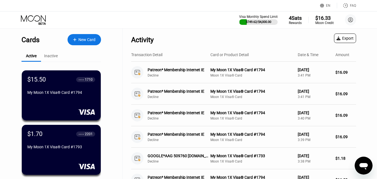
scroll to position [11140, 0]
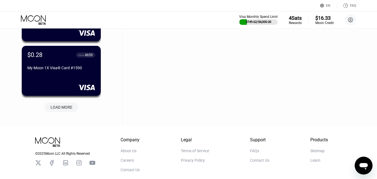
click at [65, 107] on div "LOAD MORE" at bounding box center [62, 107] width 22 height 5
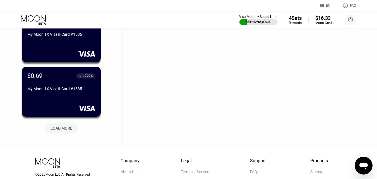
click at [63, 129] on div "LOAD MORE" at bounding box center [62, 128] width 22 height 5
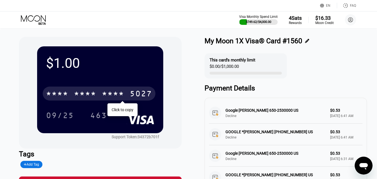
click at [90, 95] on div "* * * *" at bounding box center [85, 94] width 22 height 9
